Goal: Transaction & Acquisition: Purchase product/service

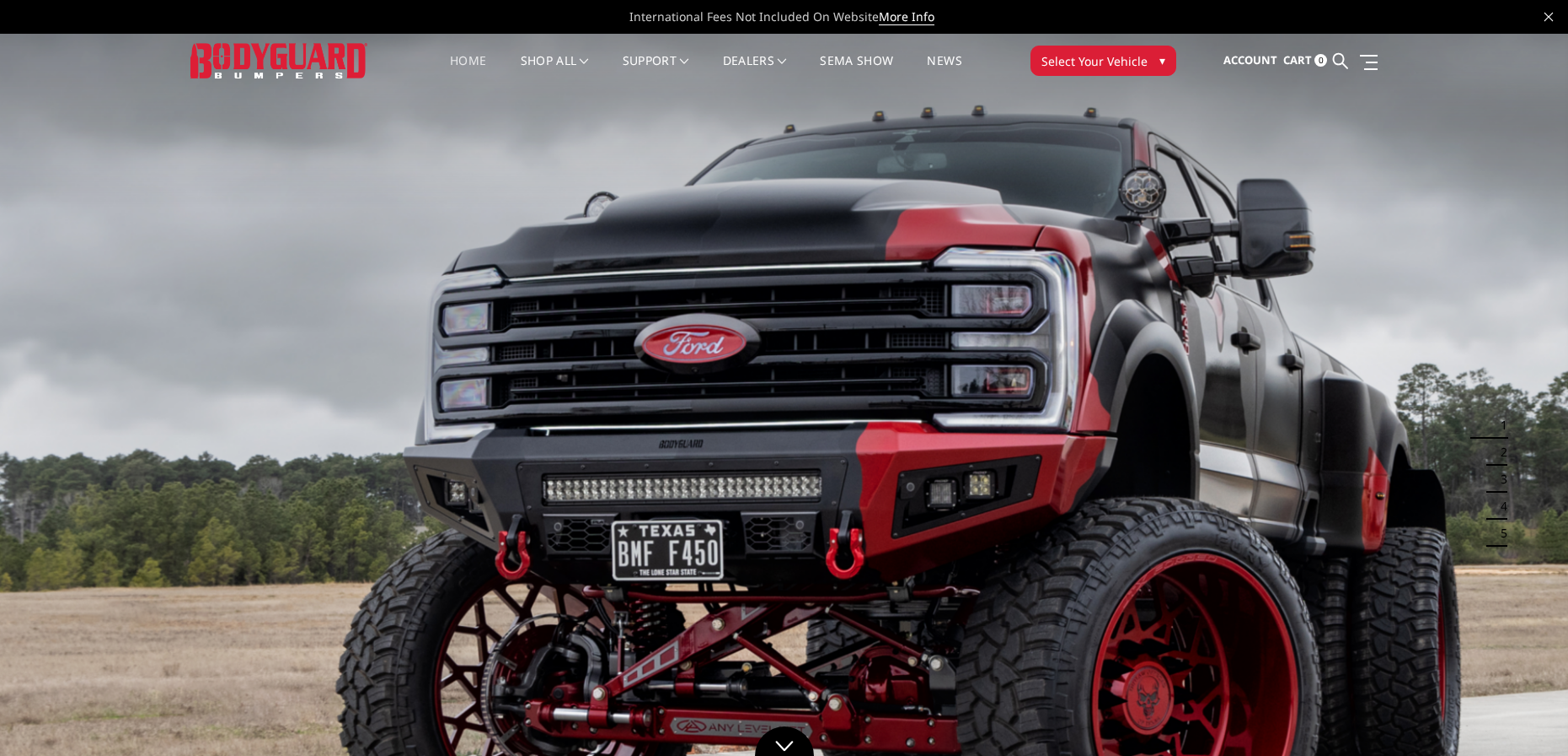
click at [1163, 60] on span "▾" at bounding box center [1162, 61] width 6 height 18
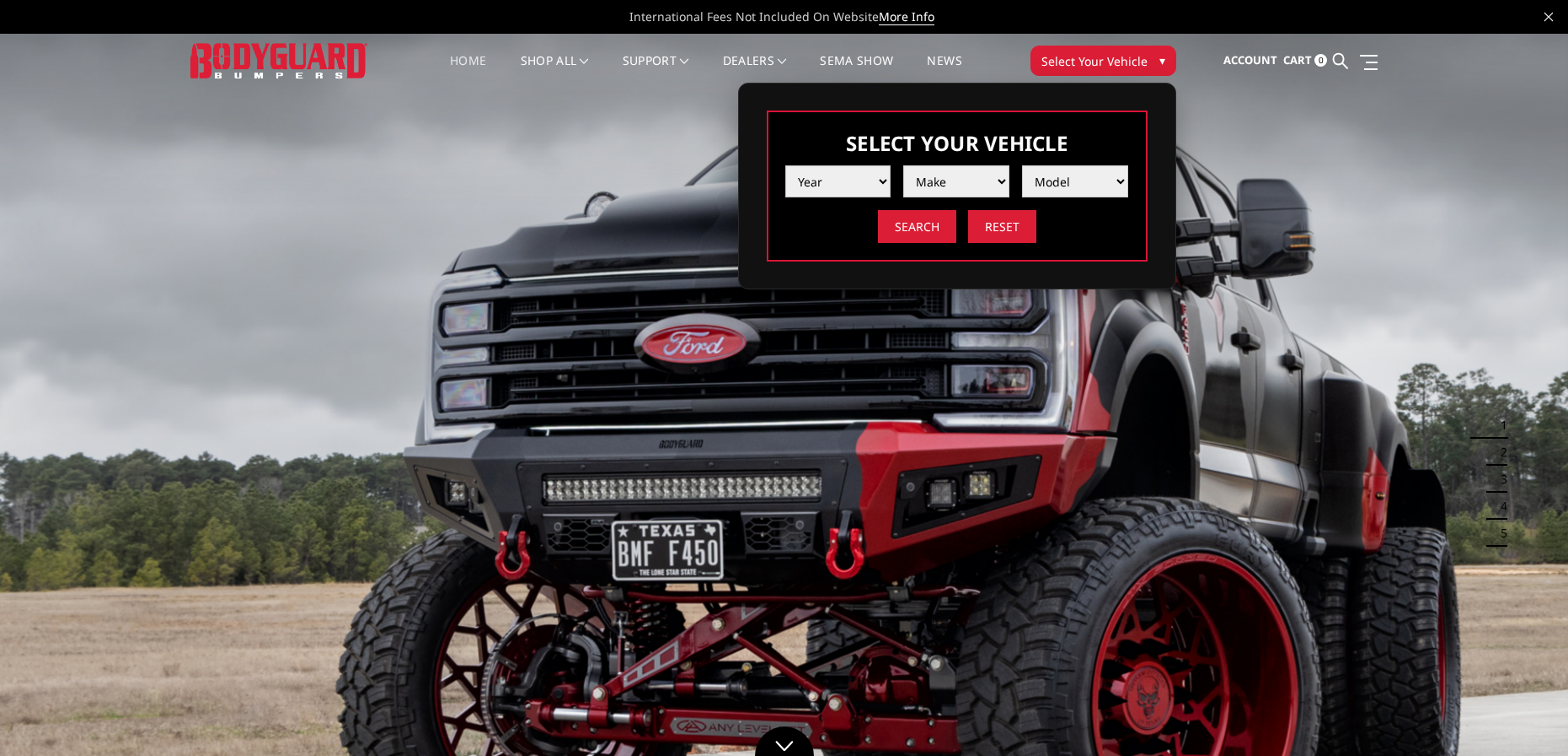
click at [881, 182] on select "Year [DATE] 2024 2023 2022 2021 2020 2019 2018 2017 2016 2015 2014 2013 2012 20…" at bounding box center [838, 182] width 107 height 32
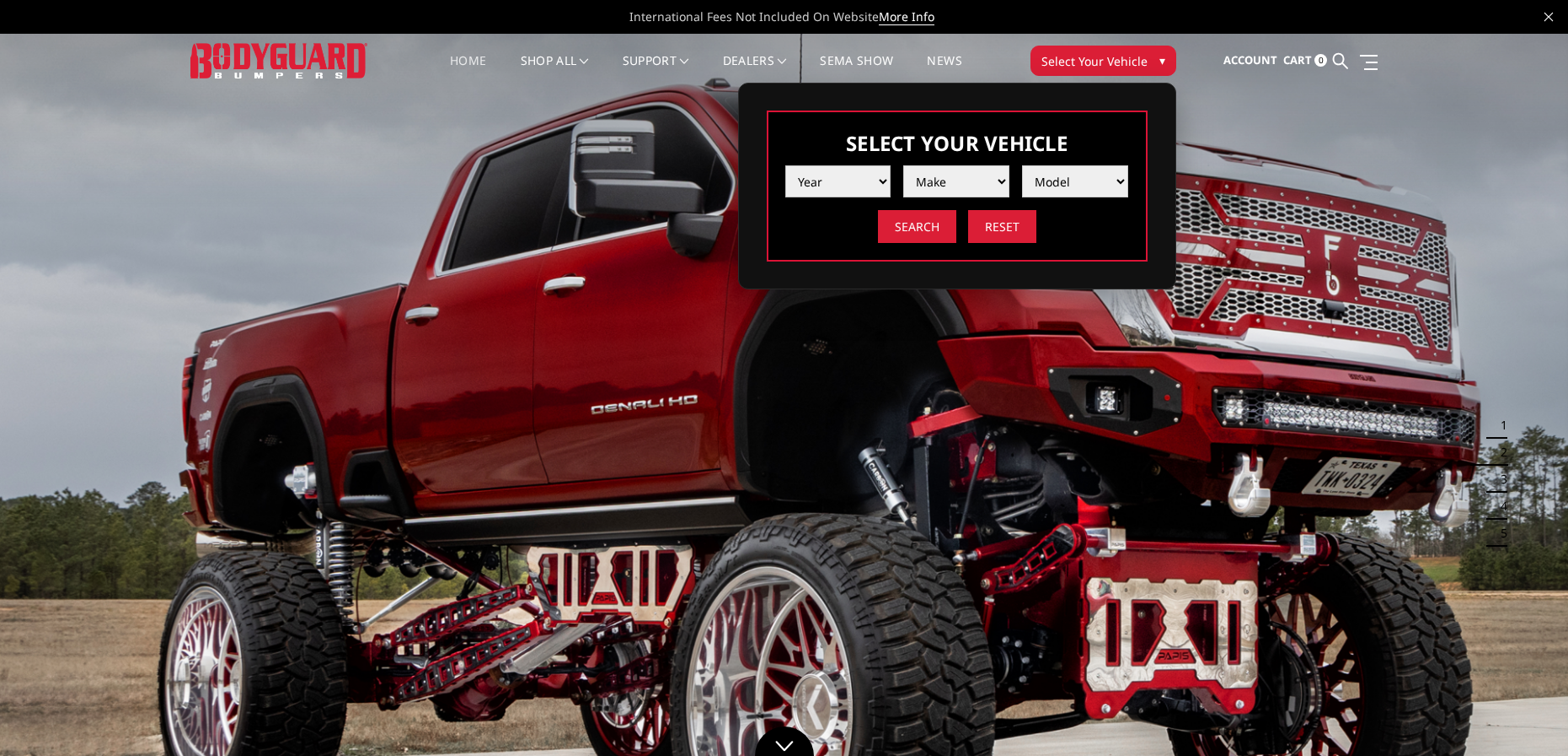
select select "yr_2025"
click at [785, 166] on select "Year 2025 2024 2023 2022 2021 2020 2019 2018 2017 2016 2015 2014 2013 2012 2011…" at bounding box center [838, 182] width 107 height 32
click at [995, 178] on select "Make Chevrolet Ford GMC Ram Toyota" at bounding box center [956, 182] width 107 height 32
select select "mk_ford"
click at [903, 166] on select "Make Chevrolet Ford GMC Ram Toyota" at bounding box center [956, 182] width 107 height 32
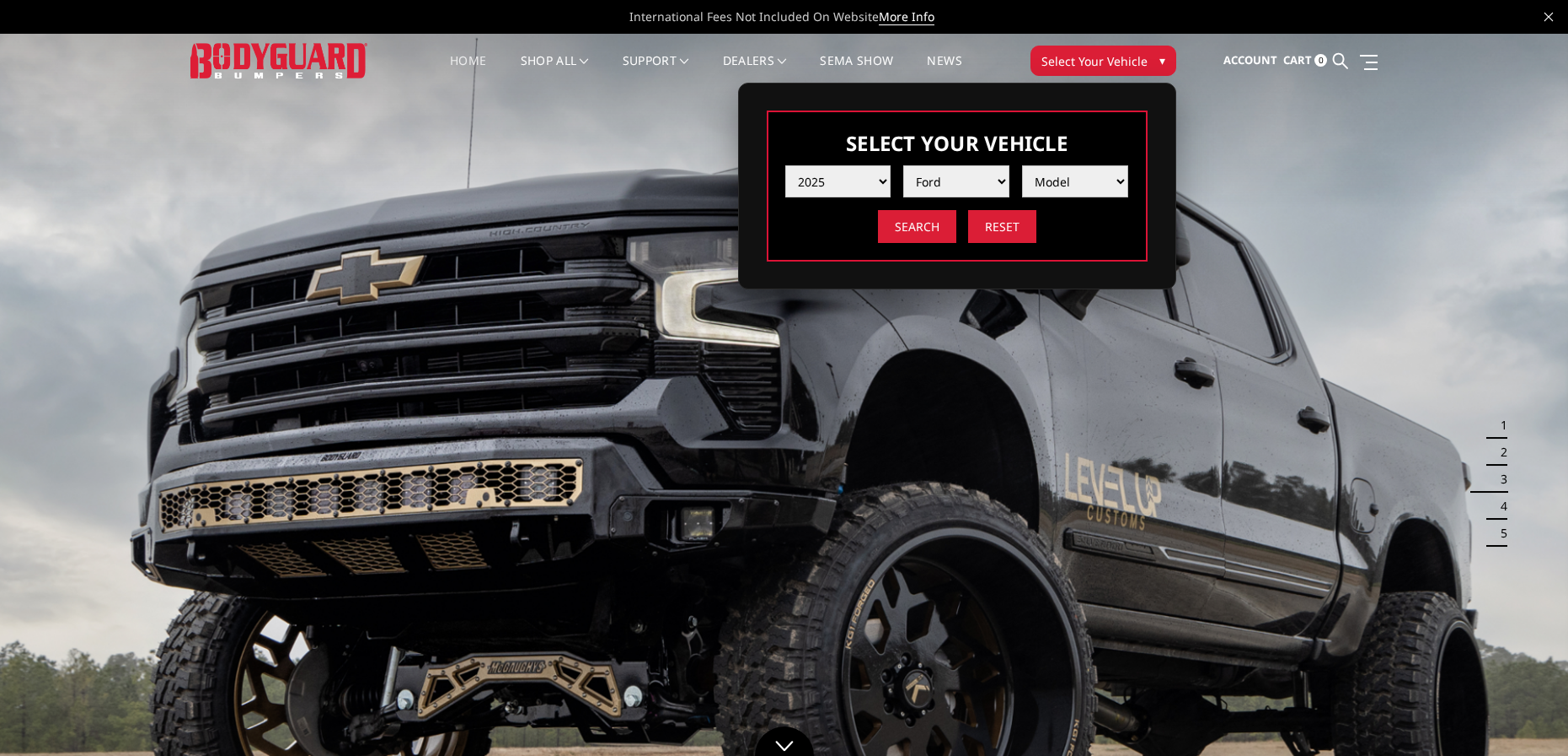
click at [1115, 183] on select "Model F150 F150 Raptor F250 / F350 F450 F550" at bounding box center [1076, 182] width 107 height 32
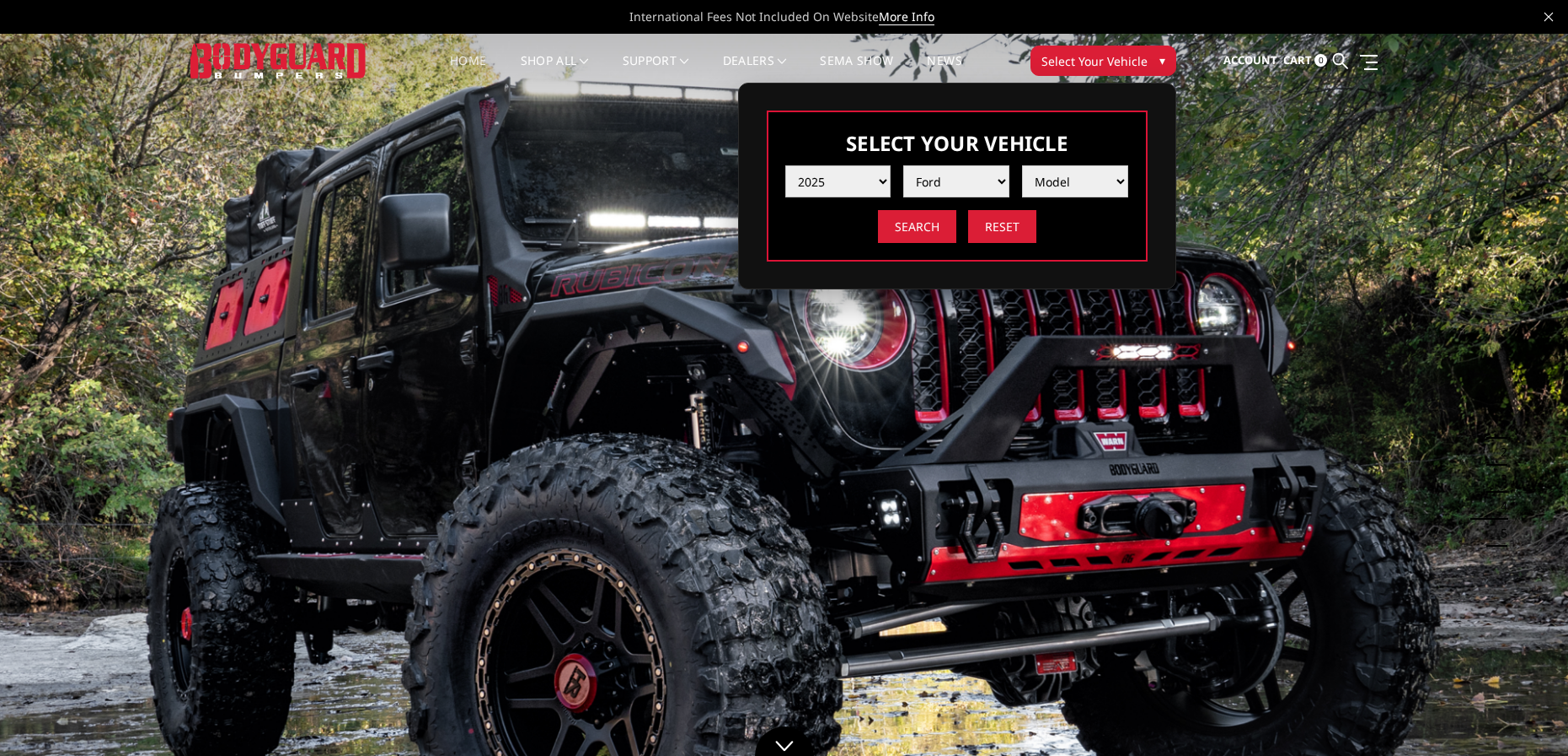
click at [887, 178] on select "Year 2025 2024 2023 2022 2021 2020 2019 2018 2017 2016 2015 2014 2013 2012 2011…" at bounding box center [838, 182] width 107 height 32
select select "yr_2024"
click at [785, 166] on select "Year 2025 2024 2023 2022 2021 2020 2019 2018 2017 2016 2015 2014 2013 2012 2011…" at bounding box center [838, 182] width 107 height 32
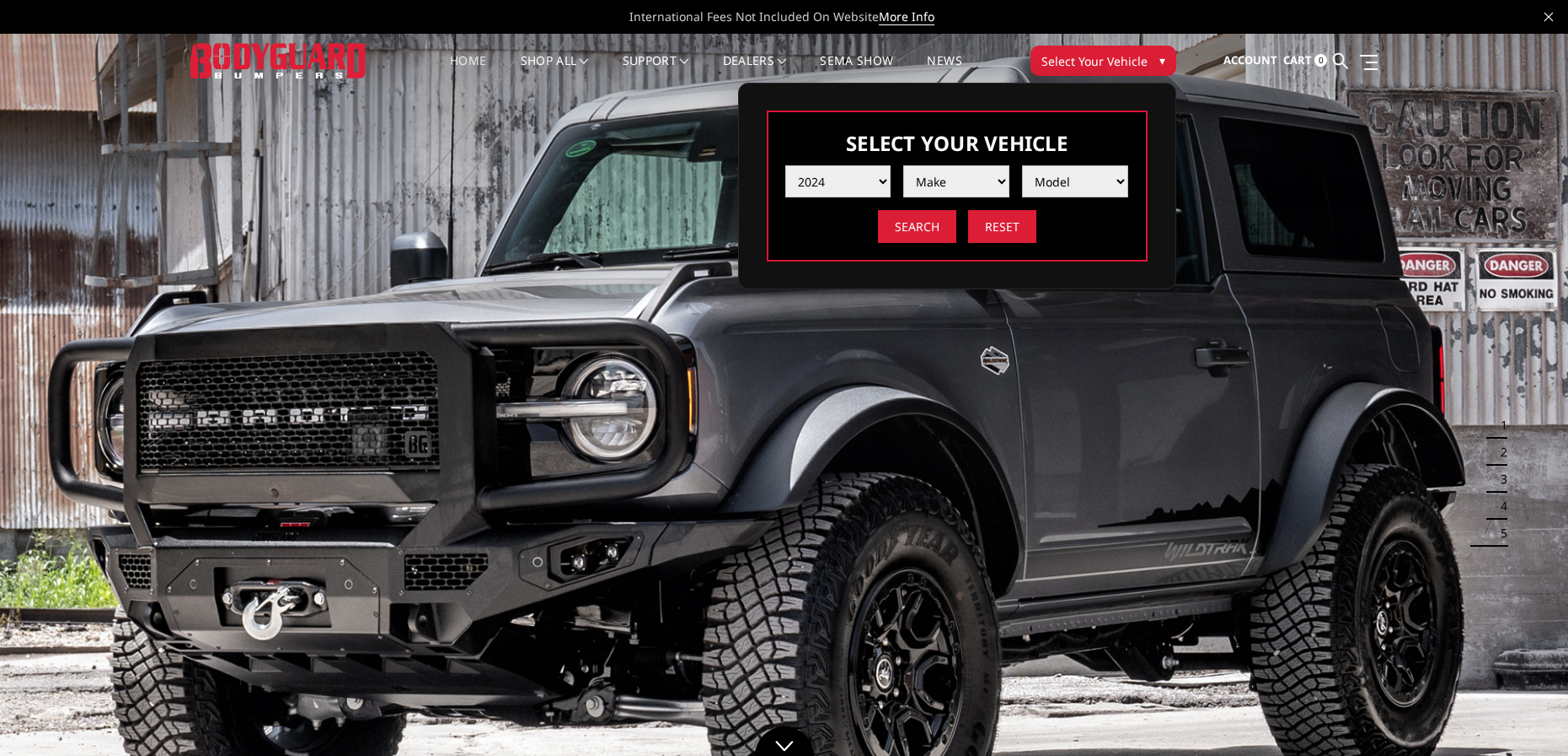
click at [1120, 178] on select "Model" at bounding box center [1076, 182] width 107 height 32
click at [987, 179] on select "Make Chevrolet Ford GMC Ram Toyota" at bounding box center [956, 182] width 107 height 32
select select "mk_ford"
click at [903, 166] on select "Make Chevrolet Ford GMC Ram Toyota" at bounding box center [956, 182] width 107 height 32
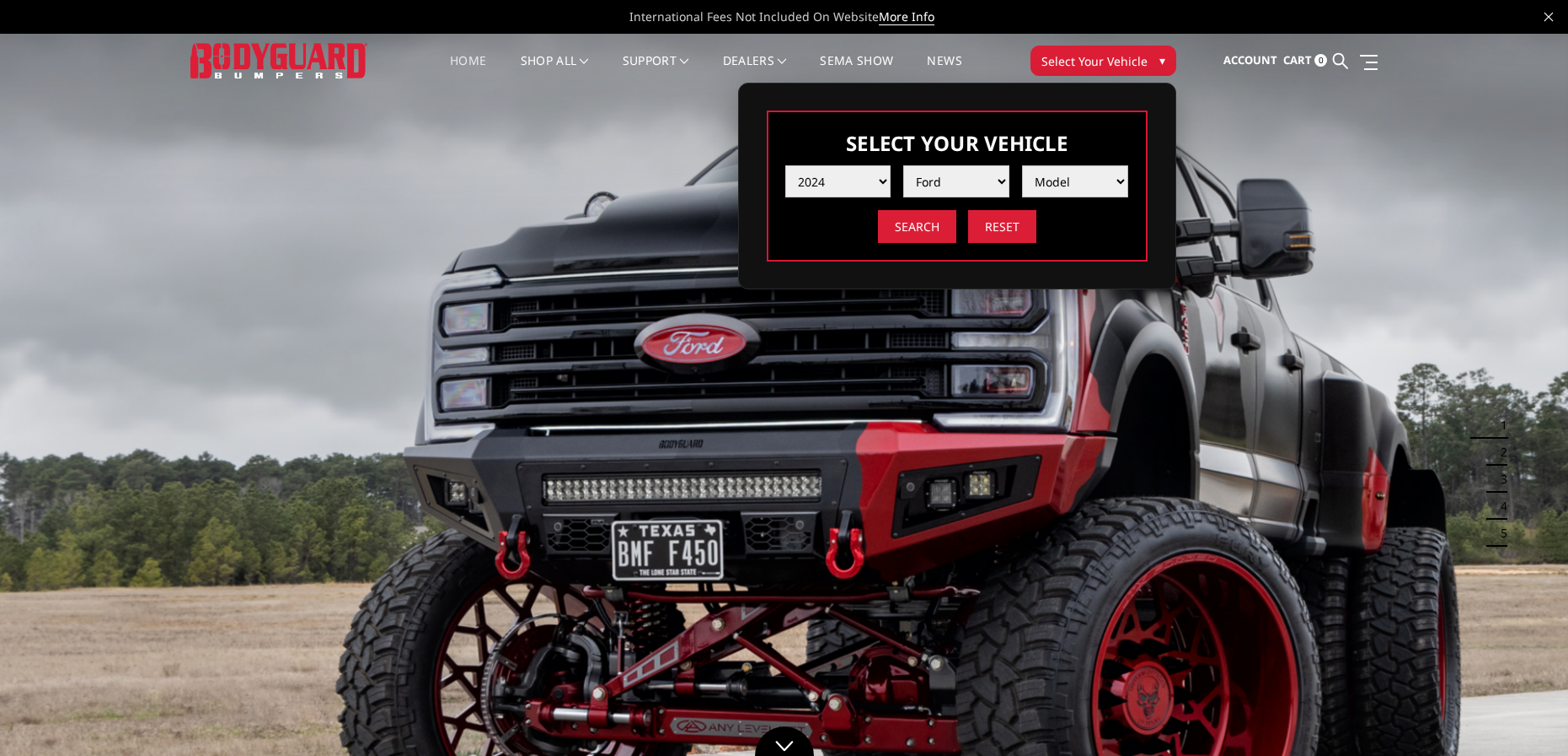
click at [1119, 181] on select "Model F150 F150 Raptor F250 / F350 F450 F550" at bounding box center [1076, 182] width 107 height 32
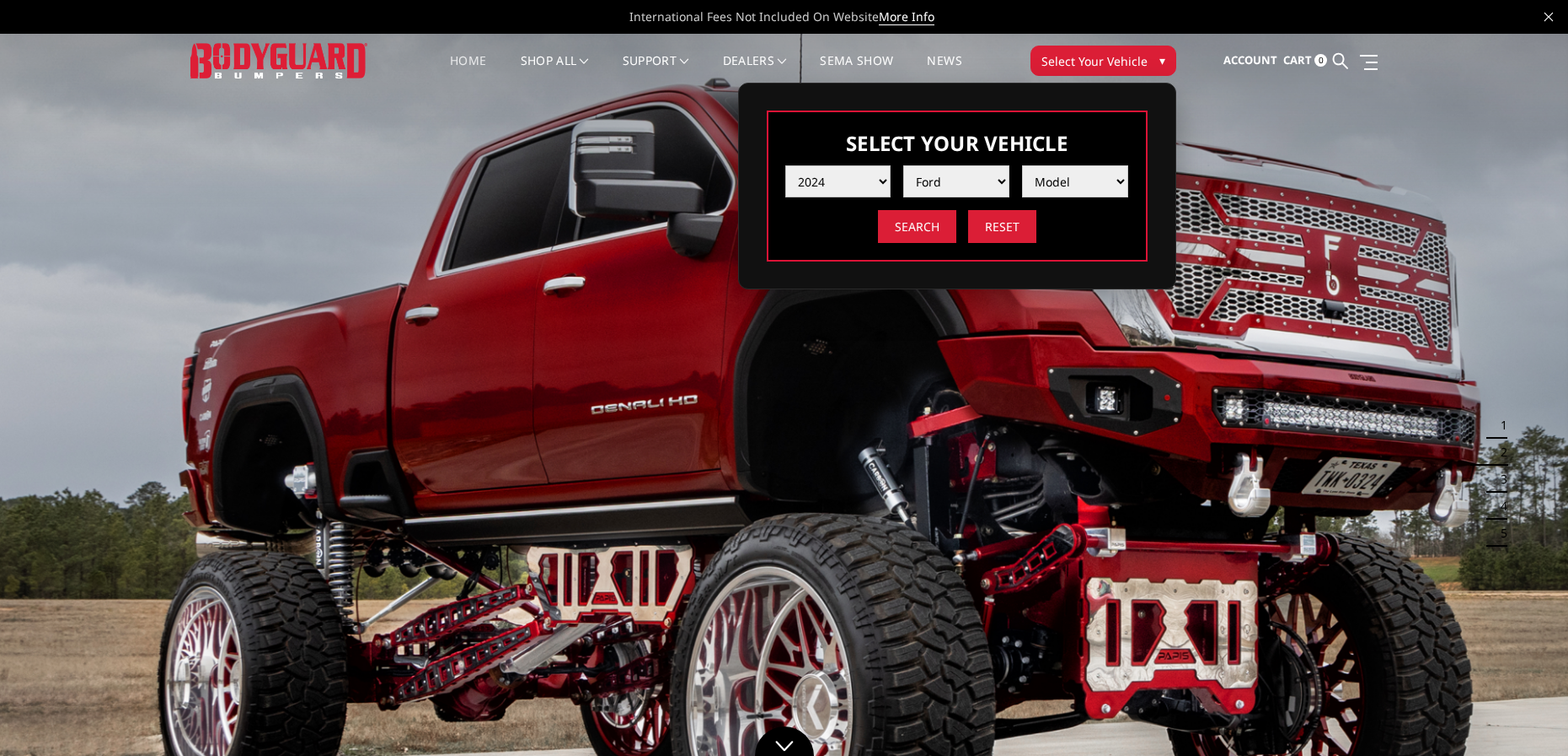
click at [881, 179] on select "Year 2025 2024 2023 2022 2021 2020 2019 2018 2017 2016 2015 2014 2013 2012 2011…" at bounding box center [838, 182] width 107 height 32
select select "yr_2025"
click at [785, 166] on select "Year 2025 2024 2023 2022 2021 2020 2019 2018 2017 2016 2015 2014 2013 2012 2011…" at bounding box center [838, 182] width 107 height 32
click at [1115, 180] on select "Model" at bounding box center [1076, 182] width 107 height 32
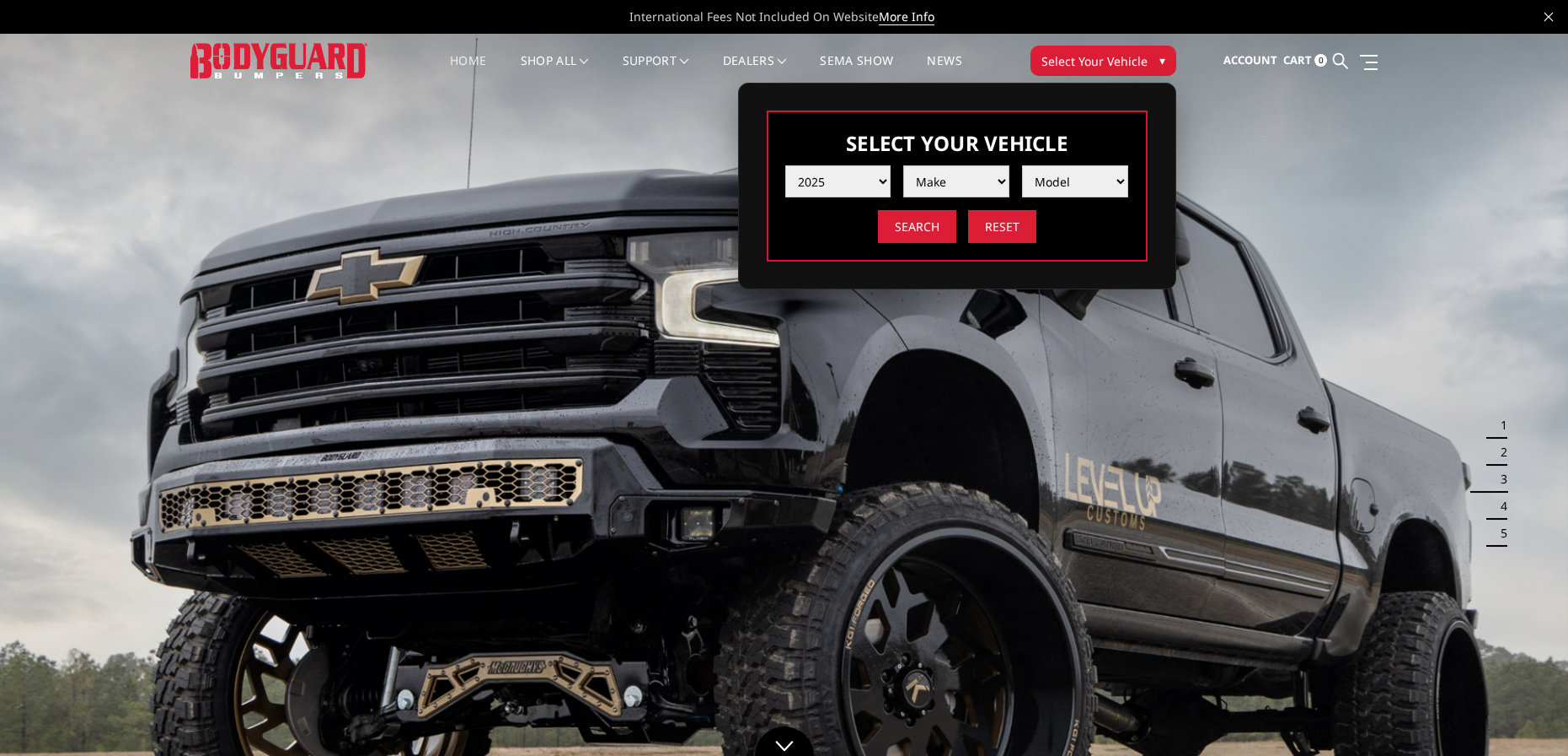
drag, startPoint x: 1003, startPoint y: 180, endPoint x: 993, endPoint y: 180, distance: 10.0
click at [1002, 180] on select "Make Chevrolet Ford GMC Ram Toyota" at bounding box center [956, 182] width 107 height 32
select select "mk_ford"
click at [903, 166] on select "Make Chevrolet Ford GMC Ram Toyota" at bounding box center [956, 182] width 107 height 32
click at [1116, 178] on select "Model F150 F150 Raptor F250 / F350 F450 F550" at bounding box center [1076, 182] width 107 height 32
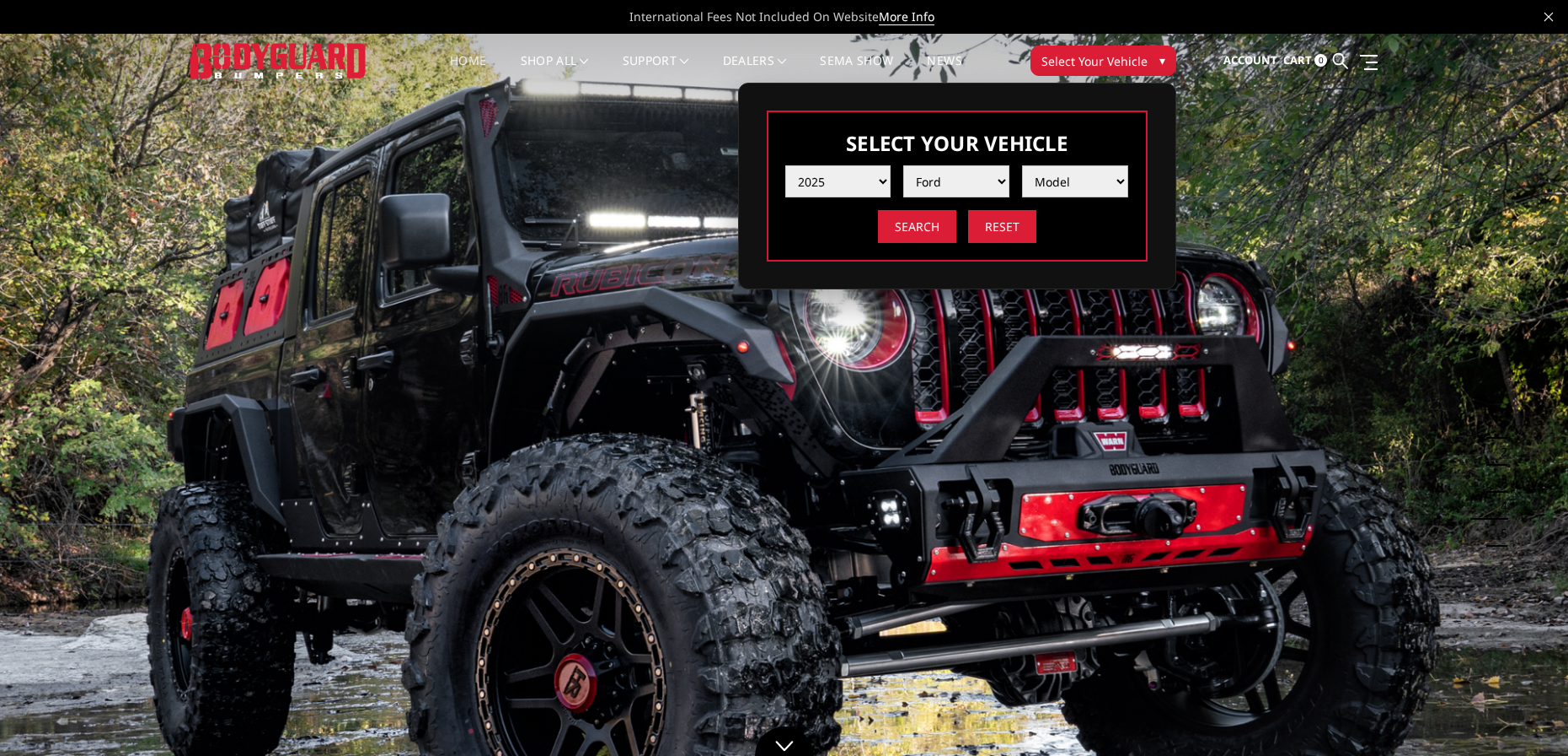
select select "md_f150-raptor"
click at [1023, 166] on select "Model F150 F150 Raptor F250 / F350 F450 F550" at bounding box center [1076, 182] width 107 height 32
click at [924, 226] on input "Search" at bounding box center [917, 226] width 79 height 33
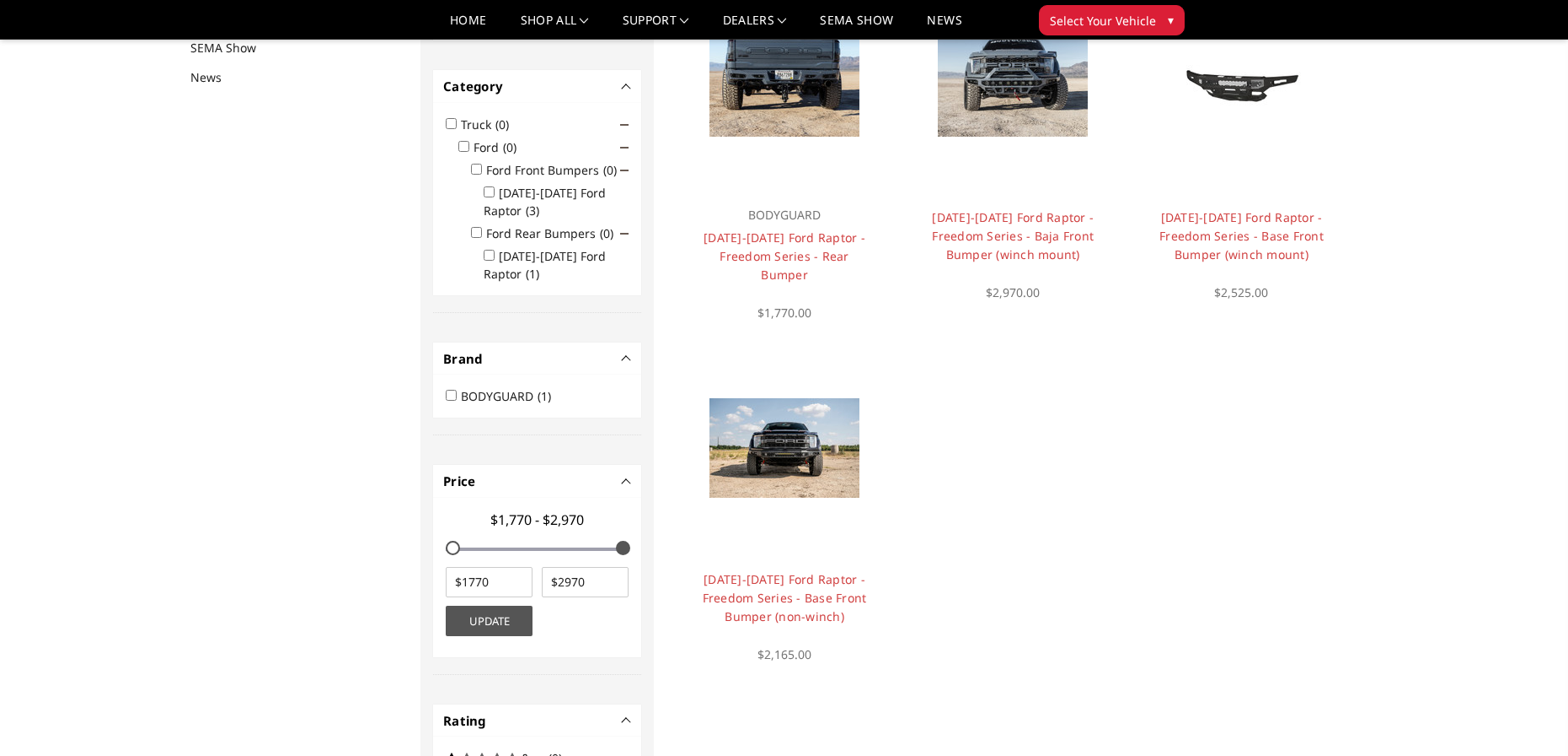
scroll to position [219, 0]
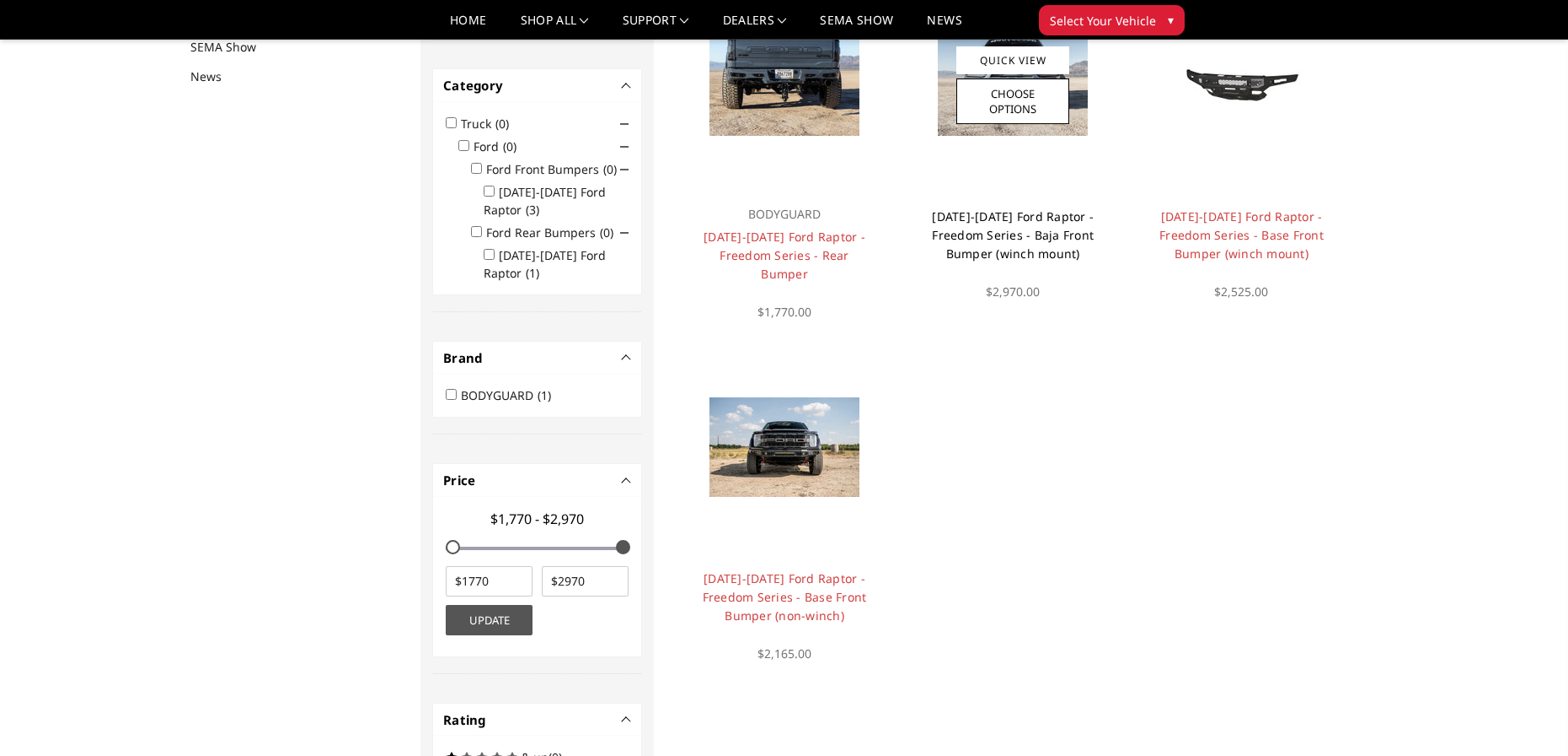
click at [1020, 233] on link "[DATE]-[DATE] Ford Raptor - Freedom Series - Baja Front Bumper (winch mount)" at bounding box center [1013, 234] width 161 height 53
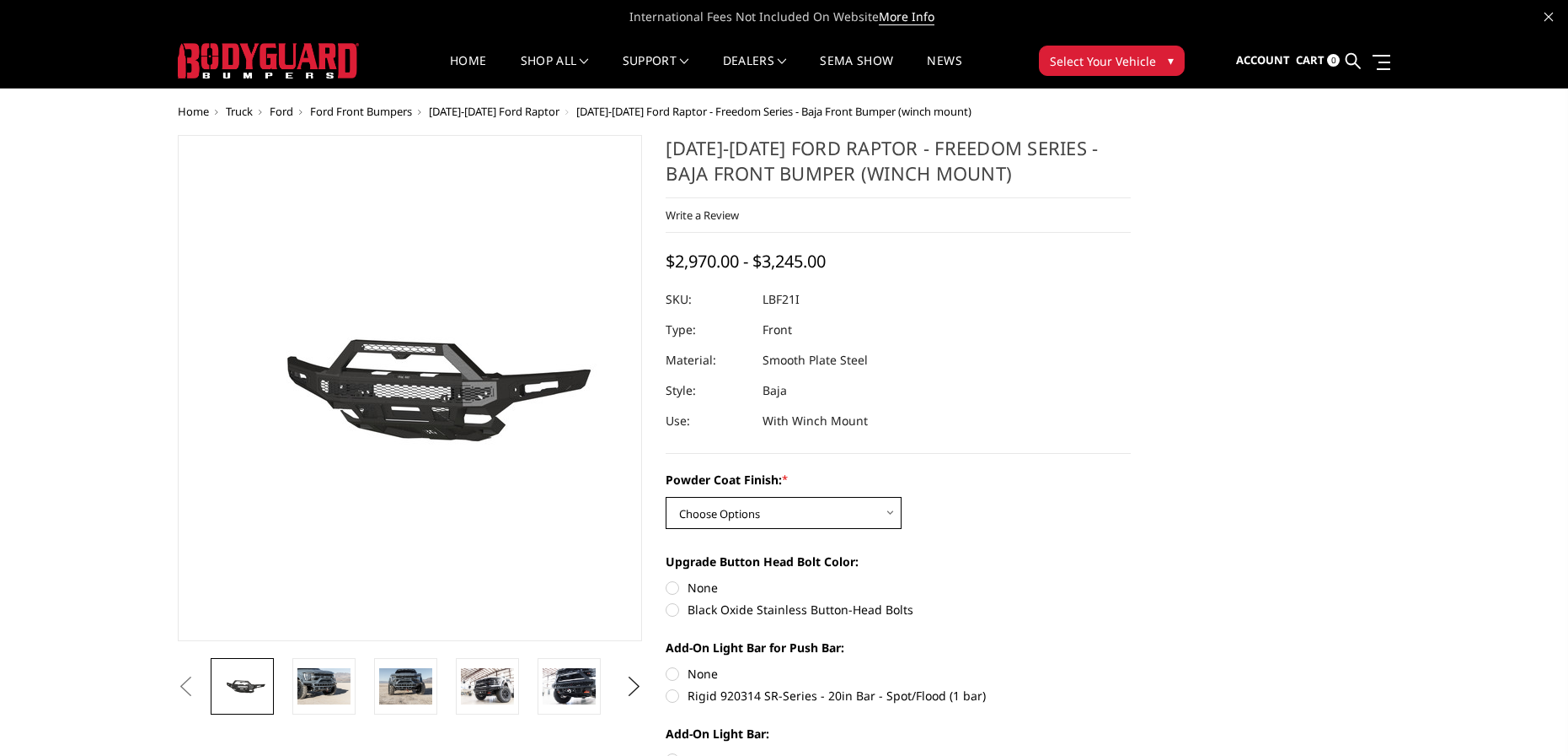
click at [889, 511] on select "Choose Options Bare Metal Texture Black Powder Coat" at bounding box center [784, 513] width 236 height 32
select select "2766"
click at [666, 497] on select "Choose Options Bare Metal Texture Black Powder Coat" at bounding box center [784, 513] width 236 height 32
click at [670, 609] on label "Black Oxide Stainless Button-Head Bolts" at bounding box center [898, 609] width 466 height 18
click at [1131, 579] on input "Black Oxide Stainless Button-Head Bolts" at bounding box center [1131, 578] width 1 height 1
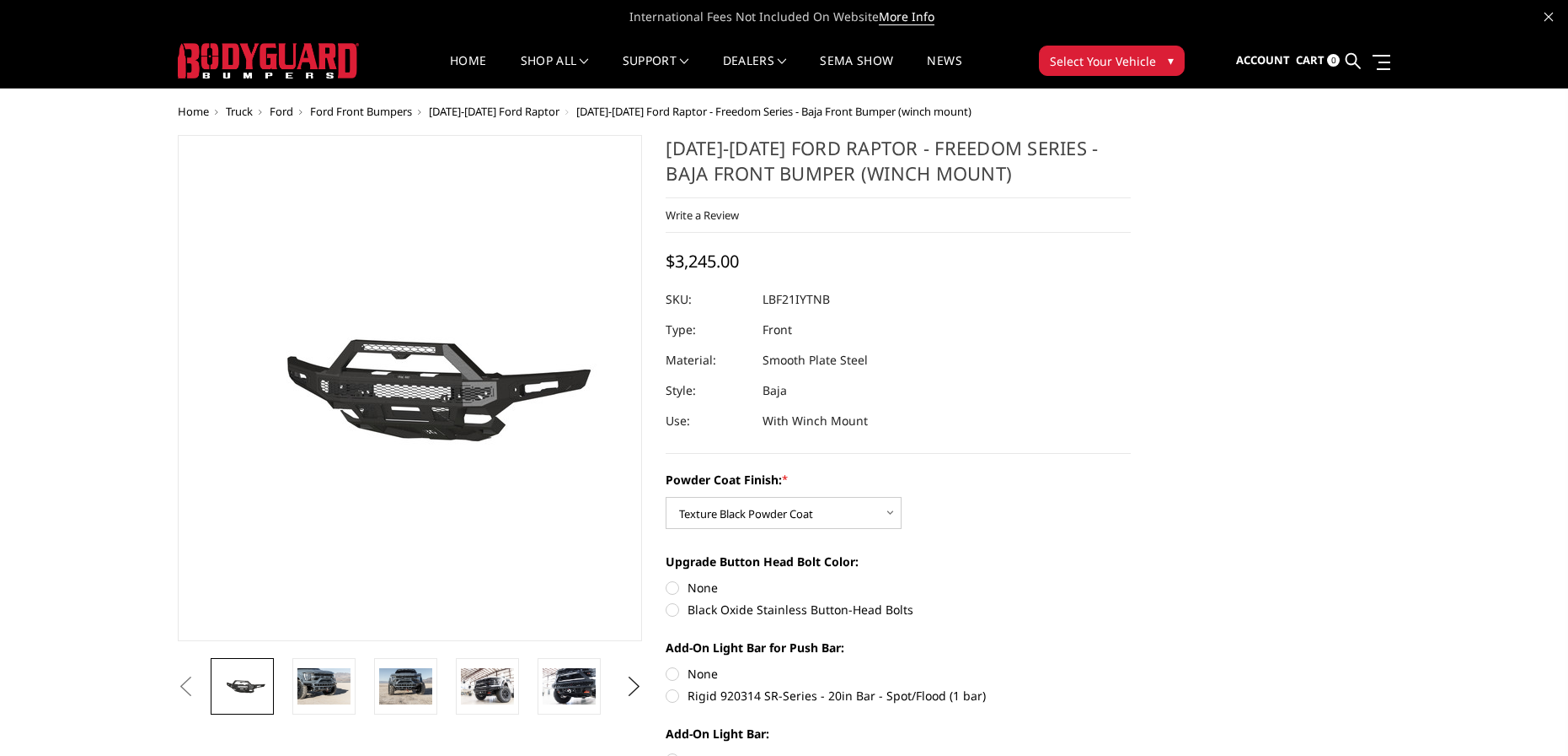
radio input "true"
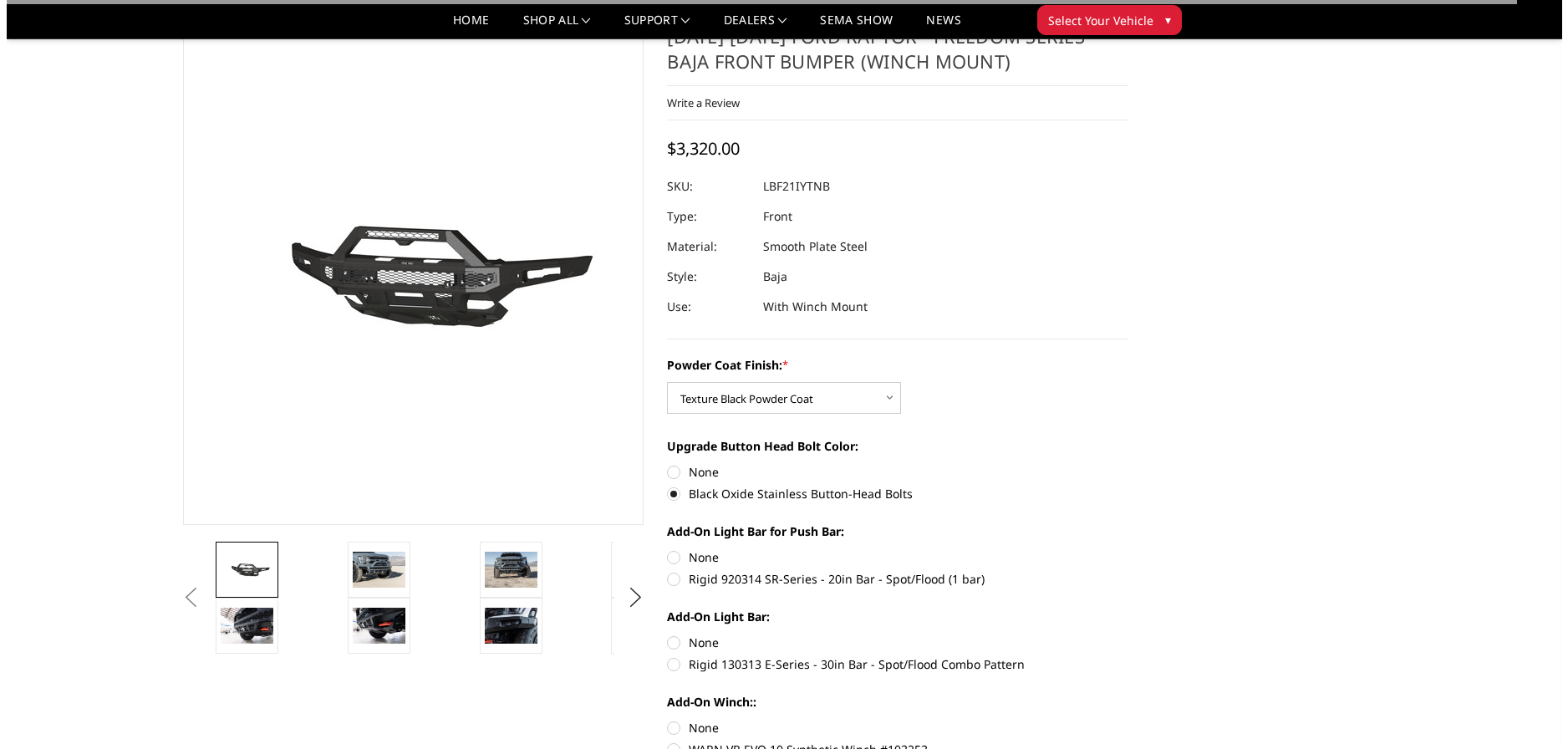
scroll to position [251, 0]
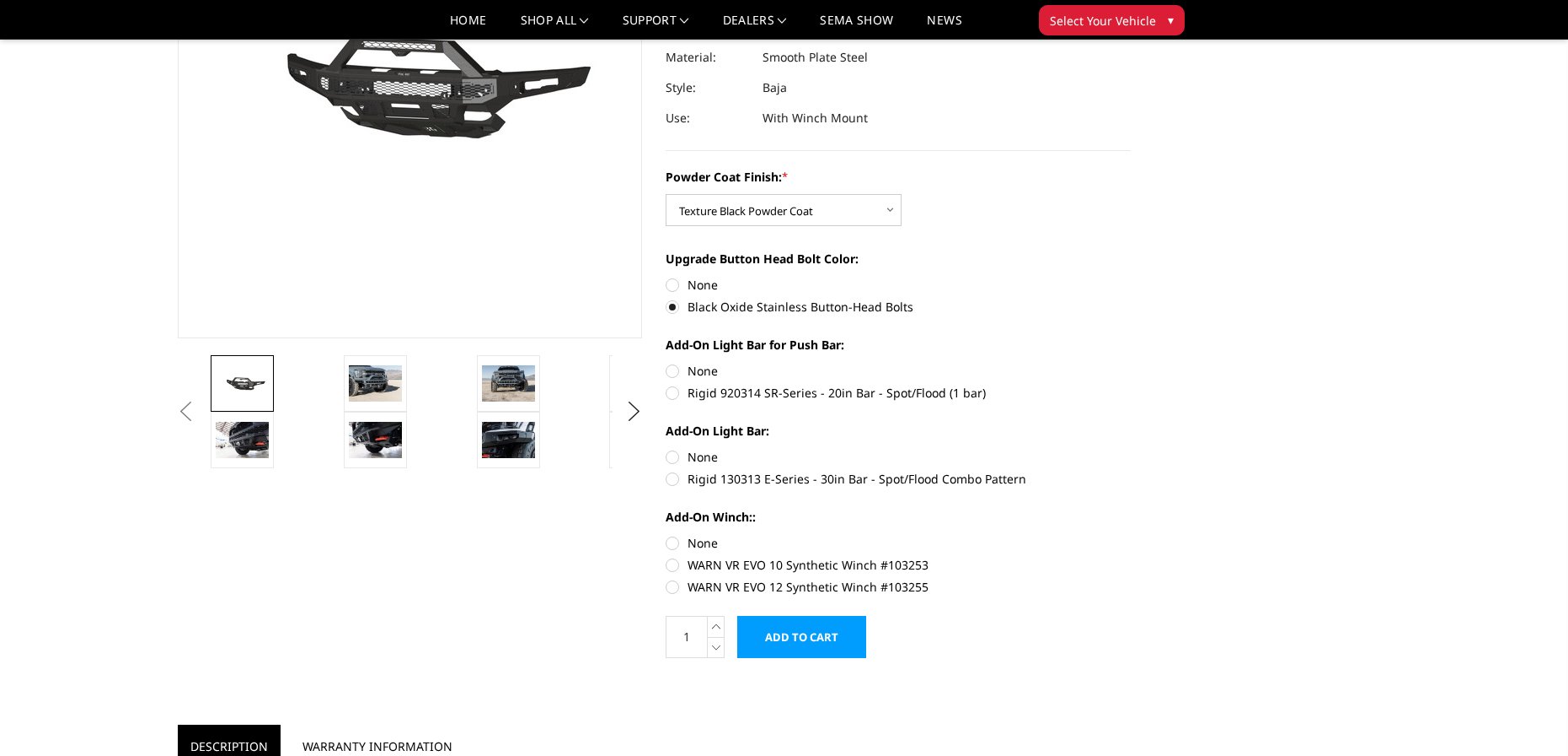
click at [676, 392] on label "Rigid 920314 SR-Series - 20in Bar - Spot/Flood (1 bar)" at bounding box center [898, 393] width 466 height 18
click at [1131, 363] on input "Rigid 920314 SR-Series - 20in Bar - Spot/Flood (1 bar)" at bounding box center [1131, 362] width 1 height 1
radio input "true"
click at [676, 478] on label "Rigid 130313 E-Series - 30in Bar - Spot/Flood Combo Pattern" at bounding box center [898, 479] width 466 height 18
click at [1131, 449] on input "Rigid 130313 E-Series - 30in Bar - Spot/Flood Combo Pattern" at bounding box center [1131, 448] width 1 height 1
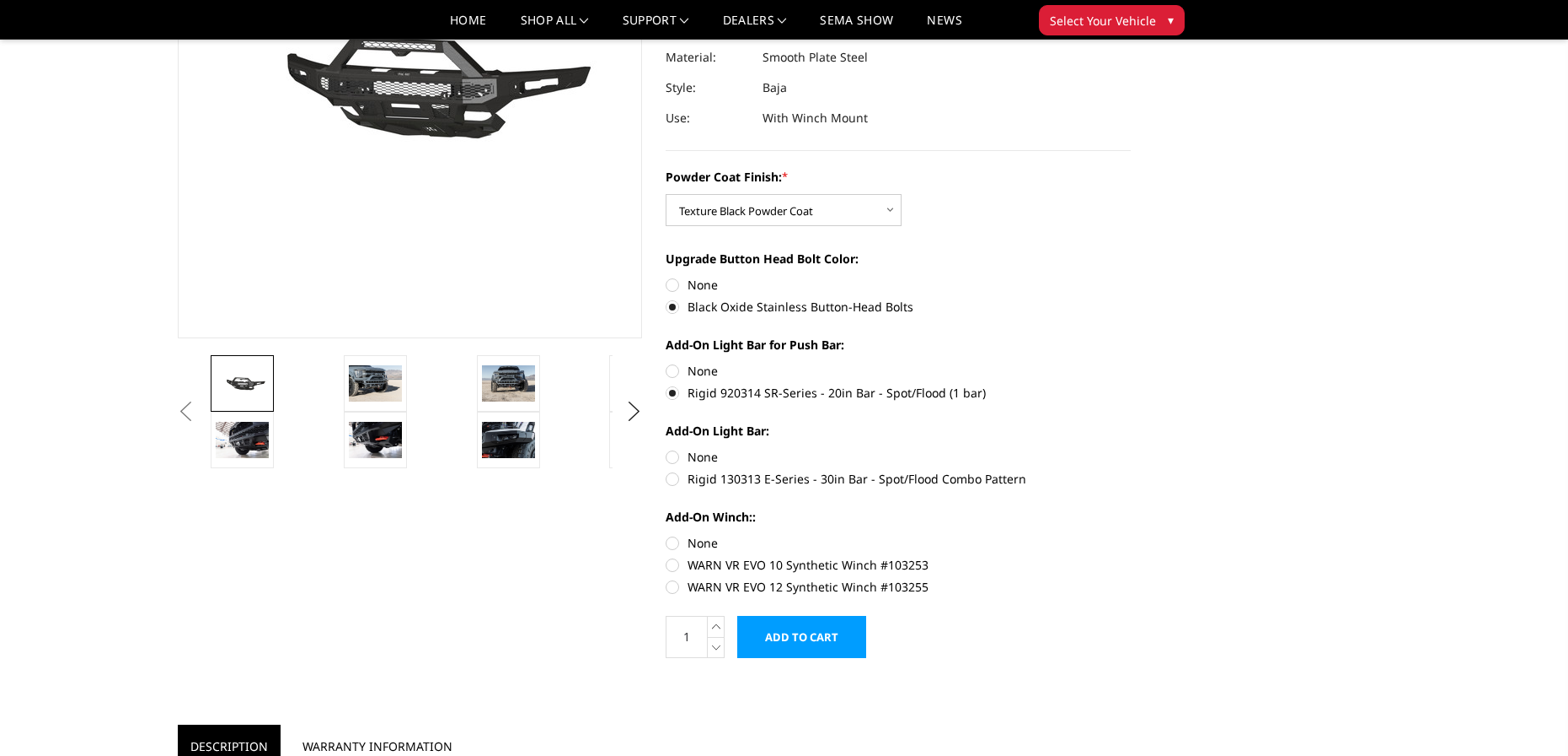
radio input "true"
click at [671, 588] on label "WARN VR EVO 12 Synthetic Winch #103255" at bounding box center [898, 586] width 466 height 18
click at [1131, 557] on input "WARN VR EVO 12 Synthetic Winch #103255" at bounding box center [1131, 556] width 1 height 1
radio input "true"
click at [805, 644] on input "Add to Cart" at bounding box center [801, 636] width 129 height 42
